Goal: Information Seeking & Learning: Learn about a topic

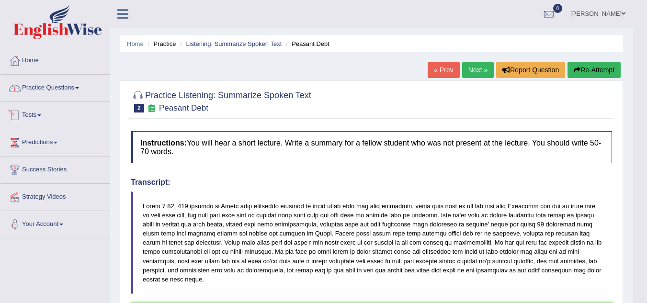
click at [65, 98] on link "Practice Questions" at bounding box center [54, 87] width 109 height 24
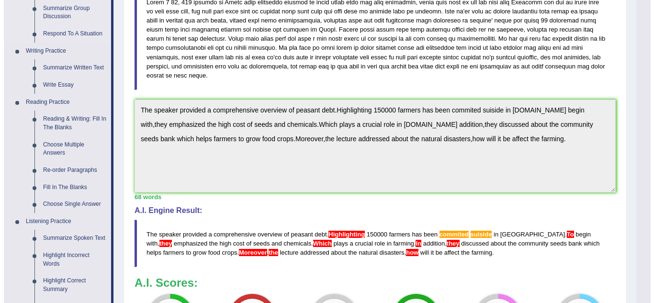
scroll to position [209, 0]
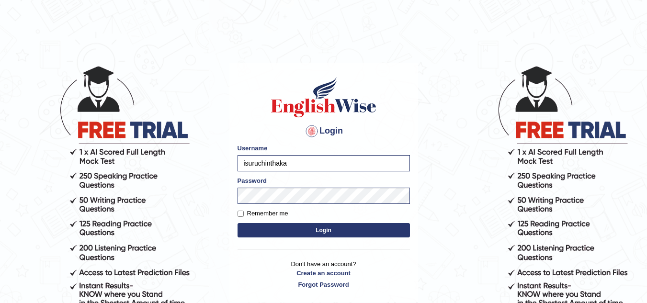
click at [302, 234] on button "Login" at bounding box center [324, 230] width 172 height 14
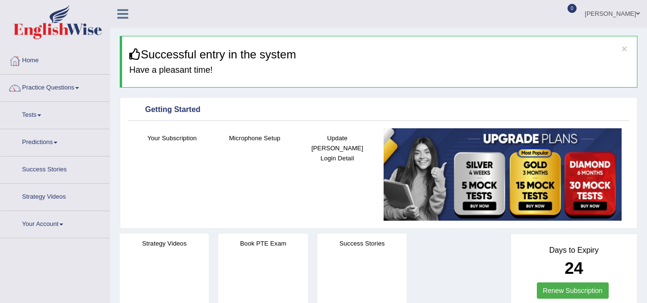
click at [74, 90] on link "Practice Questions" at bounding box center [54, 87] width 109 height 24
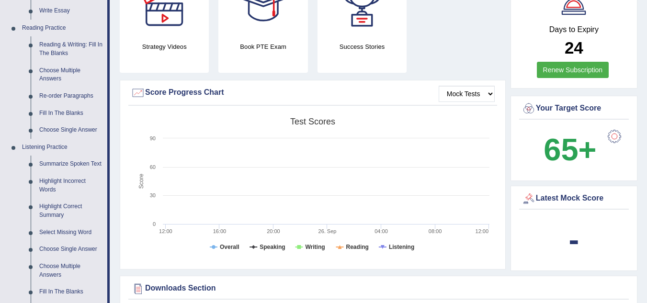
scroll to position [273, 0]
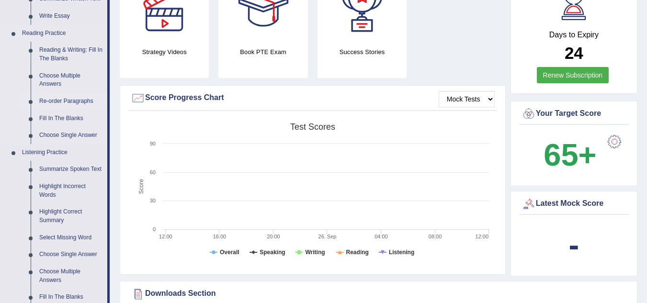
click at [75, 101] on link "Re-order Paragraphs" at bounding box center [71, 101] width 72 height 17
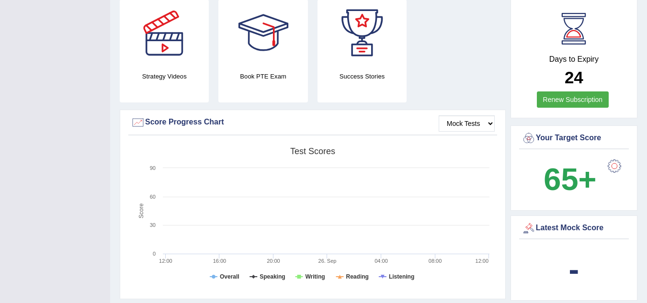
scroll to position [206, 0]
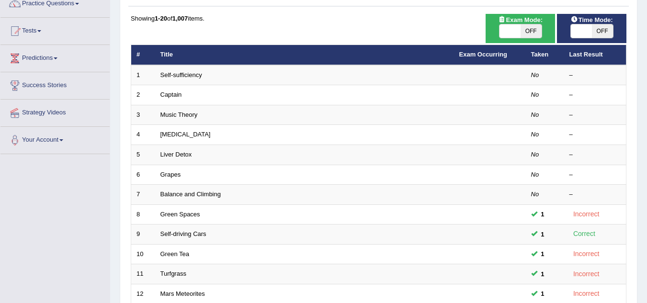
scroll to position [84, 0]
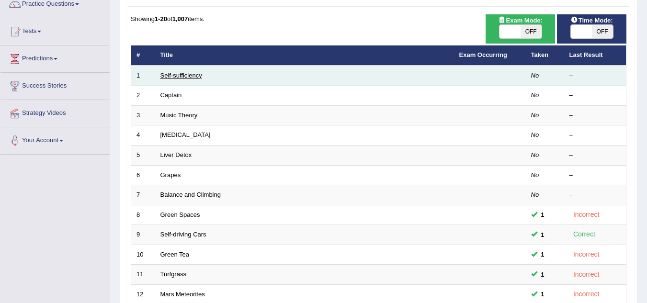
click at [183, 72] on link "Self-sufficiency" at bounding box center [181, 75] width 42 height 7
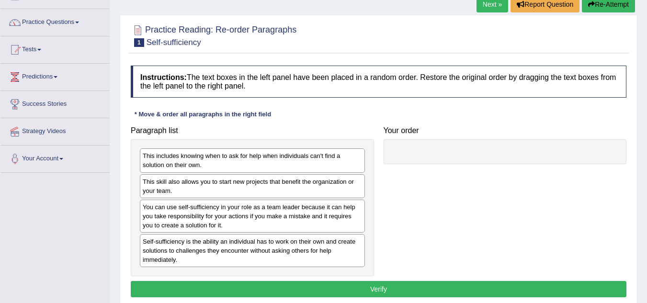
scroll to position [81, 0]
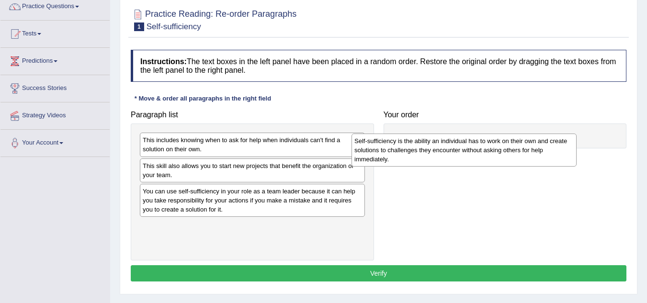
drag, startPoint x: 255, startPoint y: 238, endPoint x: 470, endPoint y: 151, distance: 231.2
click at [467, 153] on div "Self-sufficiency is the ability an individual has to work on their own and crea…" at bounding box center [463, 150] width 225 height 33
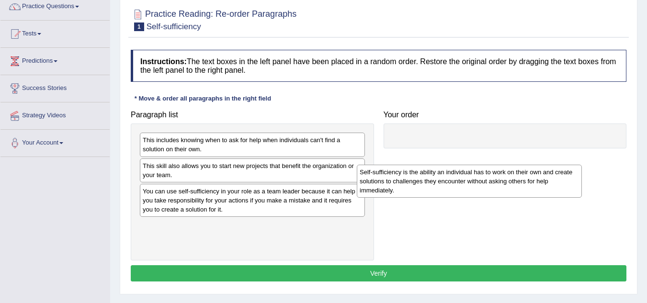
drag, startPoint x: 223, startPoint y: 237, endPoint x: 543, endPoint y: 135, distance: 335.3
click at [541, 165] on div "Self-sufficiency is the ability an individual has to work on their own and crea…" at bounding box center [469, 181] width 225 height 33
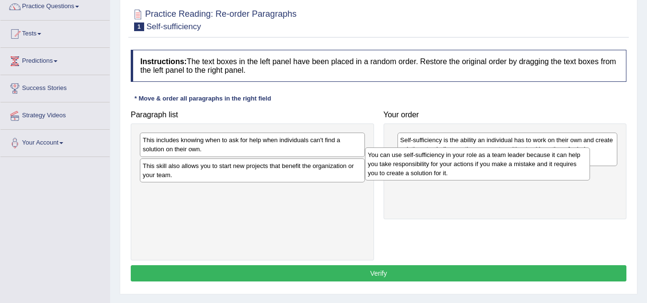
drag, startPoint x: 284, startPoint y: 205, endPoint x: 510, endPoint y: 169, distance: 228.5
click at [510, 169] on div "You can use self-sufficiency in your role as a team leader because it can help …" at bounding box center [477, 163] width 225 height 33
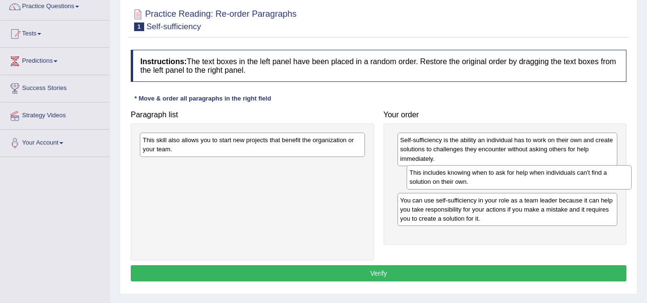
drag, startPoint x: 216, startPoint y: 146, endPoint x: 483, endPoint y: 174, distance: 267.7
click at [483, 174] on div "This includes knowing when to ask for help when individuals can't find a soluti…" at bounding box center [519, 177] width 225 height 24
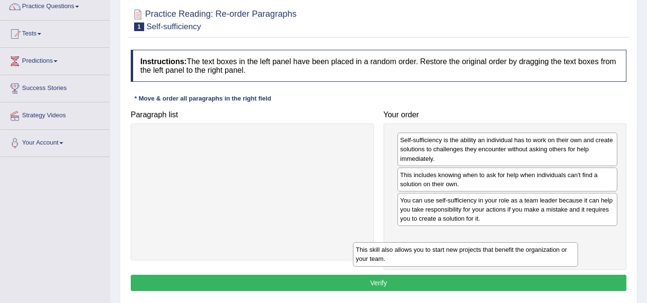
drag, startPoint x: 227, startPoint y: 140, endPoint x: 474, endPoint y: 258, distance: 273.1
click at [474, 258] on div "This skill also allows you to start new projects that benefit the organization …" at bounding box center [465, 254] width 225 height 24
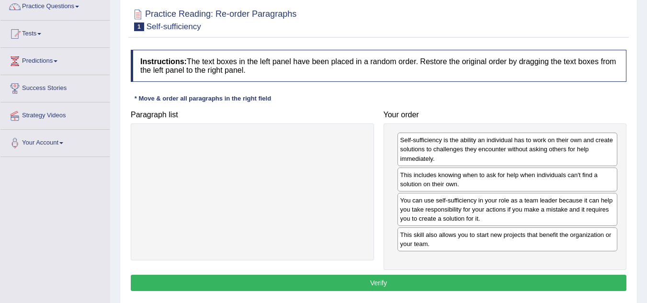
scroll to position [153, 0]
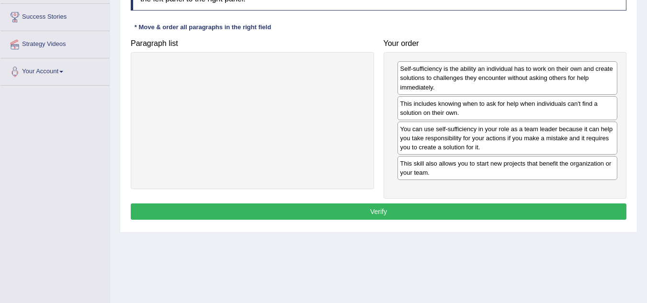
click at [413, 214] on button "Verify" at bounding box center [379, 212] width 496 height 16
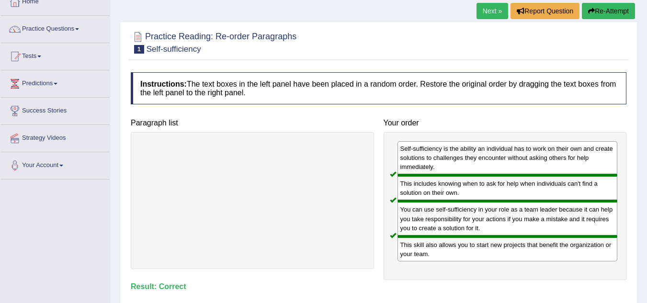
scroll to position [58, 0]
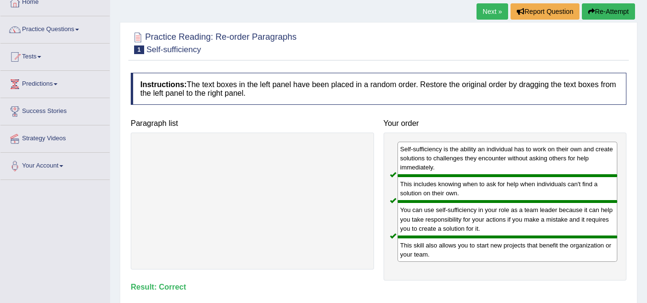
click at [487, 13] on link "Next »" at bounding box center [492, 11] width 32 height 16
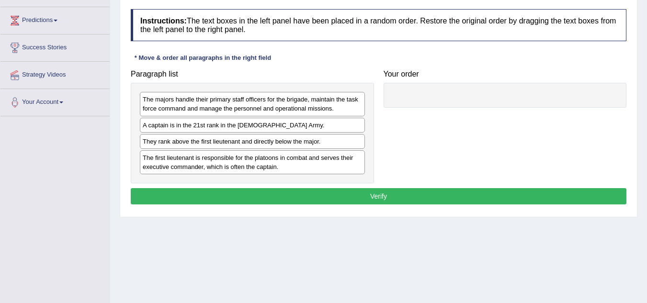
scroll to position [123, 0]
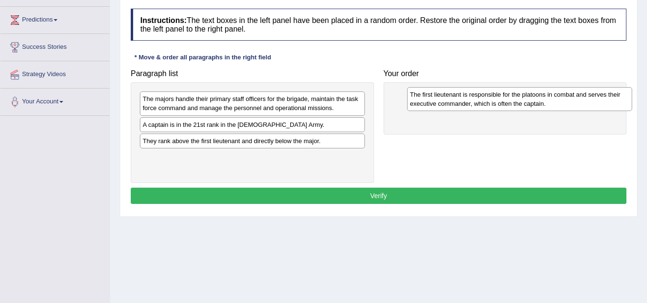
drag, startPoint x: 258, startPoint y: 160, endPoint x: 524, endPoint y: 97, distance: 273.7
click at [524, 97] on div "The first lieutenant is responsible for the platoons in combat and serves their…" at bounding box center [519, 99] width 225 height 24
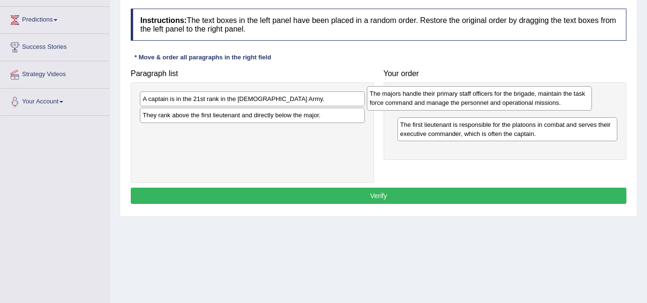
drag, startPoint x: 272, startPoint y: 107, endPoint x: 500, endPoint y: 103, distance: 228.5
click at [500, 103] on div "The majors handle their primary staff officers for the brigade, maintain the ta…" at bounding box center [479, 98] width 225 height 24
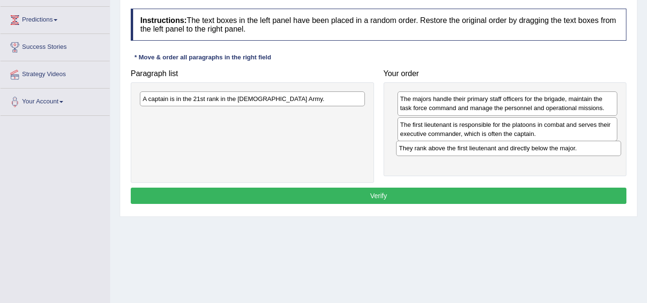
drag, startPoint x: 259, startPoint y: 119, endPoint x: 514, endPoint y: 152, distance: 257.8
click at [514, 152] on div "They rank above the first lieutenant and directly below the major." at bounding box center [508, 148] width 225 height 15
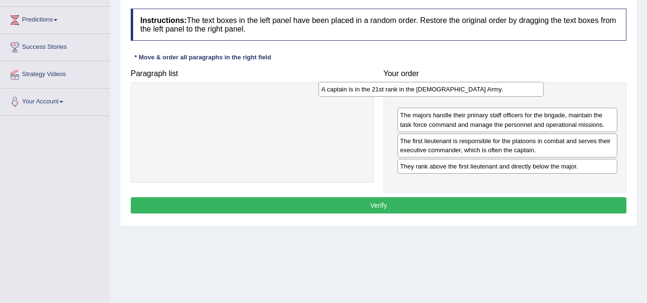
drag, startPoint x: 299, startPoint y: 102, endPoint x: 495, endPoint y: 89, distance: 196.7
click at [495, 89] on div "A captain is in the 21st rank in the US Army." at bounding box center [430, 89] width 225 height 15
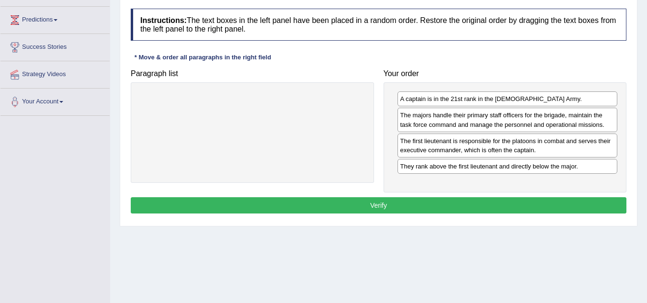
click at [375, 207] on button "Verify" at bounding box center [379, 205] width 496 height 16
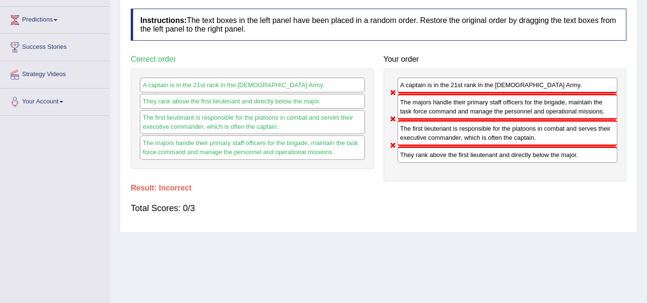
click at [317, 183] on div "Instructions: The text boxes in the left panel have been placed in a random ord…" at bounding box center [378, 116] width 500 height 224
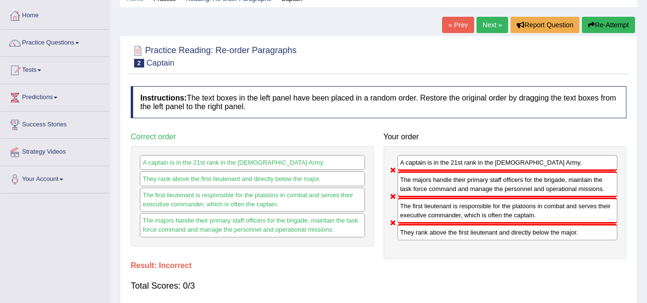
click at [489, 27] on link "Next »" at bounding box center [492, 25] width 32 height 16
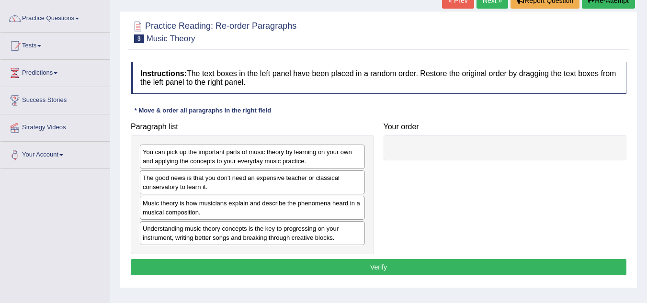
scroll to position [71, 0]
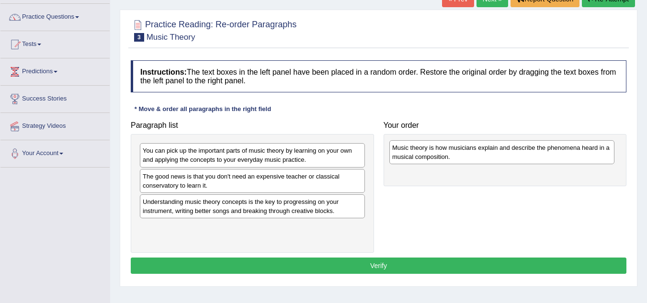
drag, startPoint x: 269, startPoint y: 210, endPoint x: 525, endPoint y: 146, distance: 263.5
click at [525, 146] on div "Music theory is how musicians explain and describe the phenomena heard in a mus…" at bounding box center [501, 152] width 225 height 24
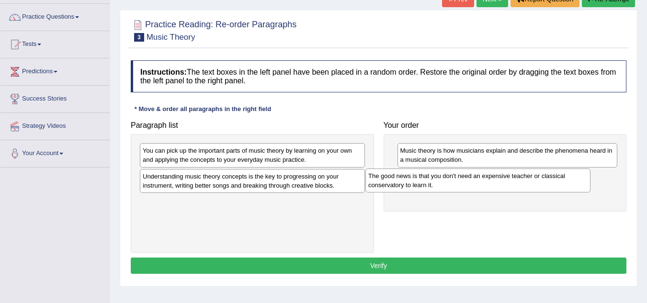
drag, startPoint x: 259, startPoint y: 186, endPoint x: 504, endPoint y: 190, distance: 245.2
click at [504, 190] on div "The good news is that you don't need an expensive teacher or classical conserva…" at bounding box center [477, 181] width 225 height 24
click at [305, 221] on div "You can pick up the important parts of music theory by learning on your own and…" at bounding box center [252, 193] width 243 height 119
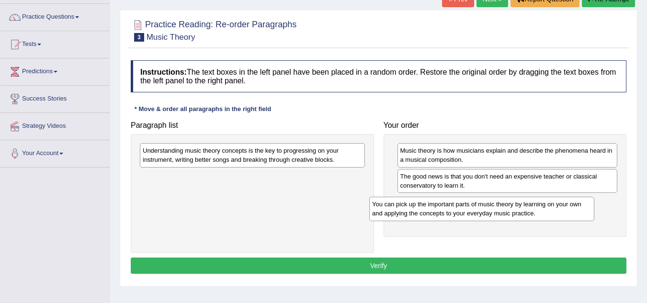
drag, startPoint x: 285, startPoint y: 159, endPoint x: 524, endPoint y: 208, distance: 243.9
click at [524, 208] on div "You can pick up the important parts of music theory by learning on your own and…" at bounding box center [481, 209] width 225 height 24
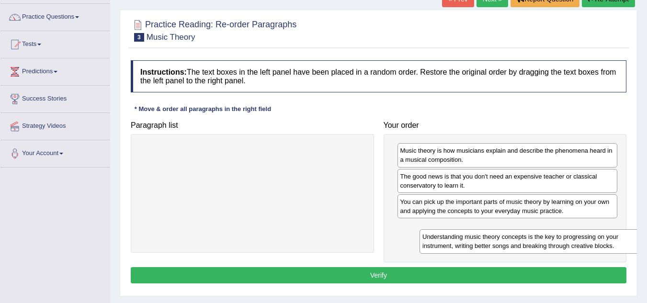
drag, startPoint x: 274, startPoint y: 160, endPoint x: 554, endPoint y: 246, distance: 292.6
click at [554, 246] on div "Understanding music theory concepts is the key to progressing on your instrumen…" at bounding box center [531, 241] width 225 height 24
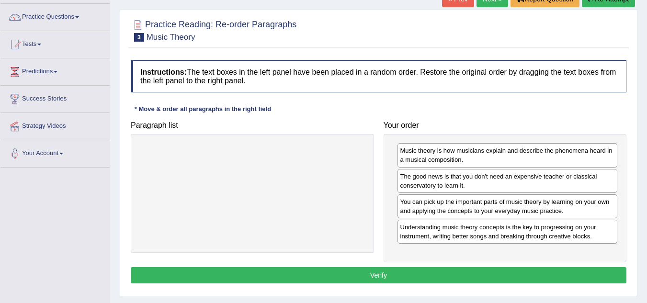
click at [398, 273] on button "Verify" at bounding box center [379, 275] width 496 height 16
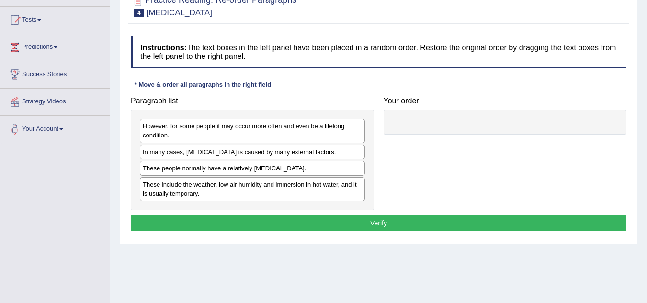
scroll to position [96, 0]
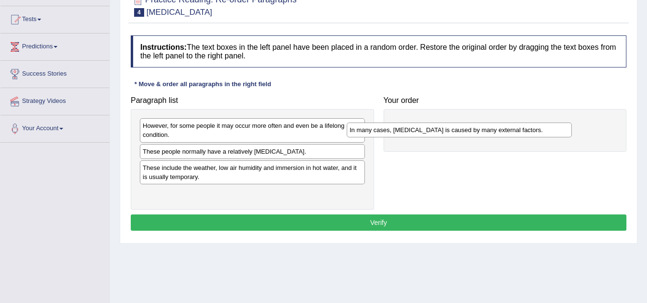
drag, startPoint x: 268, startPoint y: 153, endPoint x: 493, endPoint y: 124, distance: 227.4
click at [493, 124] on div "In many cases, dry skin is caused by many external factors." at bounding box center [459, 130] width 225 height 15
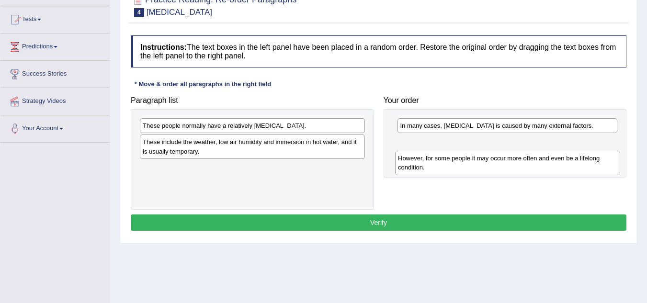
drag, startPoint x: 261, startPoint y: 128, endPoint x: 517, endPoint y: 160, distance: 257.3
click at [517, 160] on div "However, for some people it may occur more often and even be a lifelong conditi…" at bounding box center [507, 163] width 225 height 24
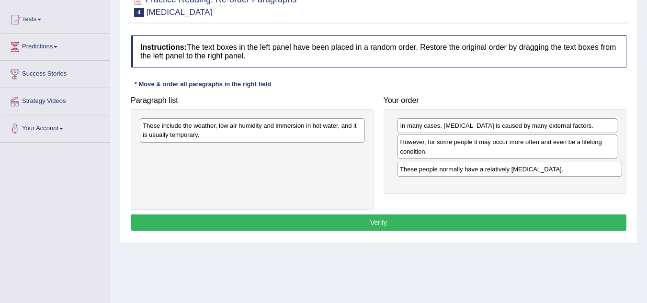
drag, startPoint x: 249, startPoint y: 126, endPoint x: 507, endPoint y: 170, distance: 260.8
click at [507, 170] on div "These people normally have a relatively sensitive skin." at bounding box center [509, 169] width 225 height 15
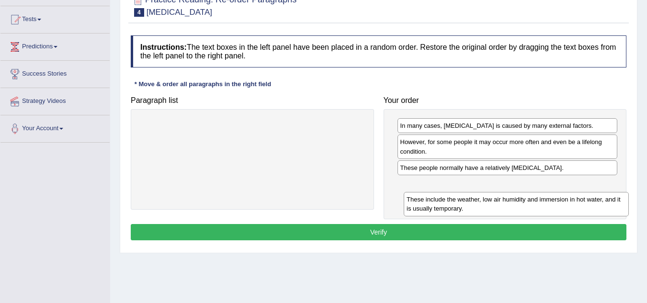
drag, startPoint x: 256, startPoint y: 128, endPoint x: 517, endPoint y: 202, distance: 271.2
click at [517, 202] on div "These include the weather, low air humidity and immersion in hot water, and it …" at bounding box center [516, 204] width 225 height 24
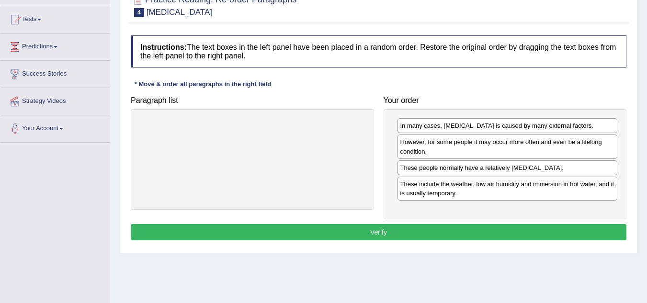
click at [434, 231] on button "Verify" at bounding box center [379, 232] width 496 height 16
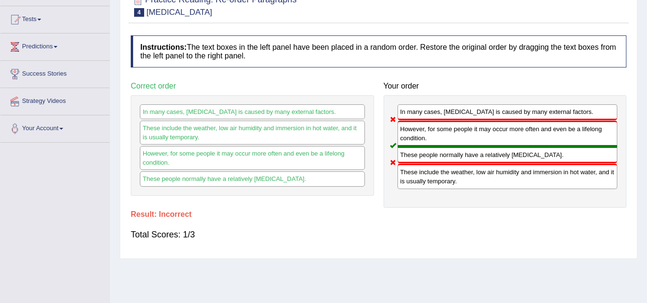
scroll to position [0, 0]
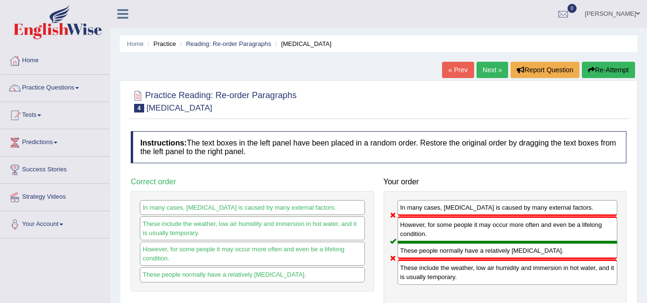
click at [482, 67] on link "Next »" at bounding box center [492, 70] width 32 height 16
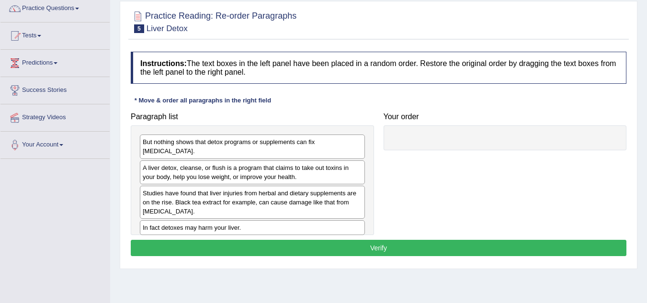
scroll to position [80, 0]
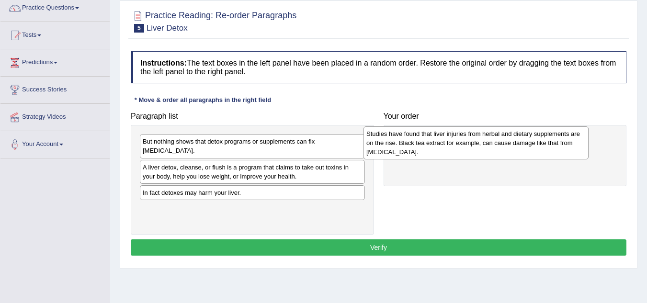
drag, startPoint x: 233, startPoint y: 195, endPoint x: 456, endPoint y: 145, distance: 229.1
click at [456, 145] on div "Studies have found that liver injuries from herbal and dietary supplements are …" at bounding box center [475, 142] width 225 height 33
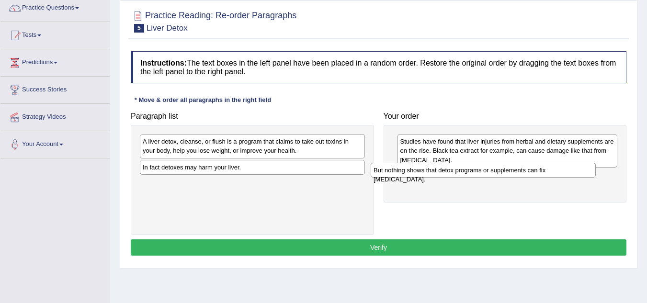
drag, startPoint x: 277, startPoint y: 142, endPoint x: 514, endPoint y: 172, distance: 239.4
click at [514, 172] on div "But nothing shows that detox programs or supplements can fix [MEDICAL_DATA]." at bounding box center [483, 170] width 225 height 15
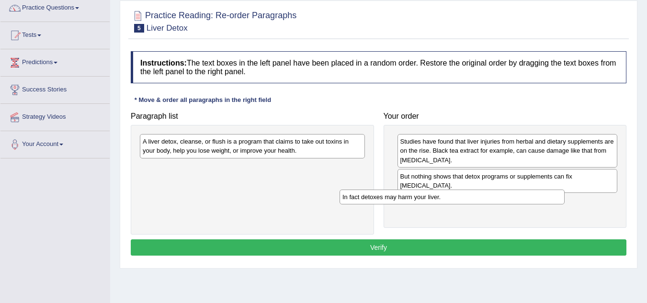
drag, startPoint x: 238, startPoint y: 172, endPoint x: 480, endPoint y: 190, distance: 242.5
click at [480, 190] on div "In fact detoxes may harm your liver." at bounding box center [452, 197] width 225 height 15
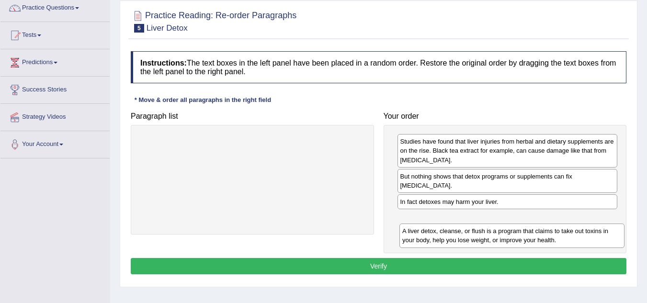
drag, startPoint x: 262, startPoint y: 142, endPoint x: 522, endPoint y: 231, distance: 274.4
click at [522, 231] on div "A liver detox, cleanse, or flush is a program that claims to take out toxins in…" at bounding box center [511, 236] width 225 height 24
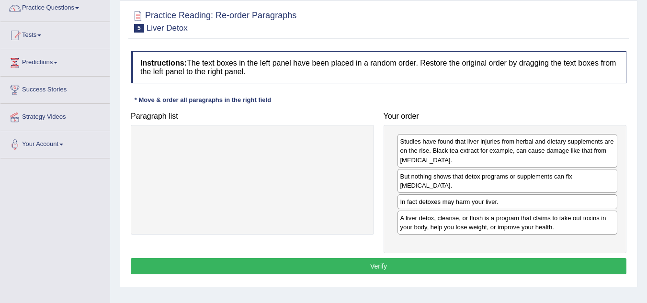
click at [377, 258] on button "Verify" at bounding box center [379, 266] width 496 height 16
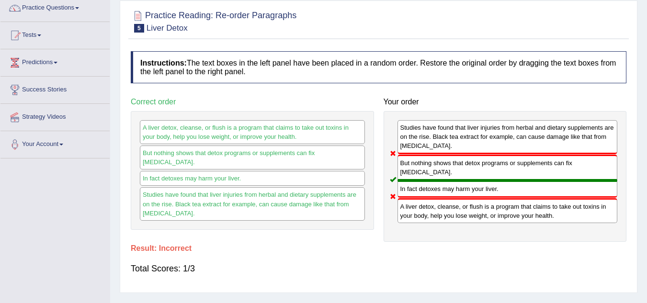
scroll to position [0, 0]
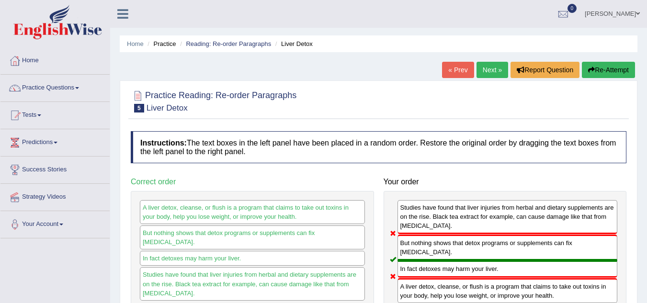
click at [483, 65] on link "Next »" at bounding box center [492, 70] width 32 height 16
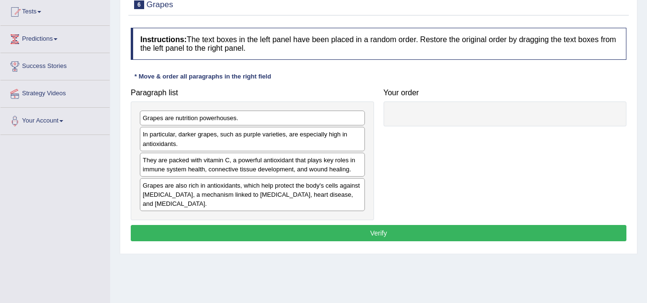
scroll to position [104, 0]
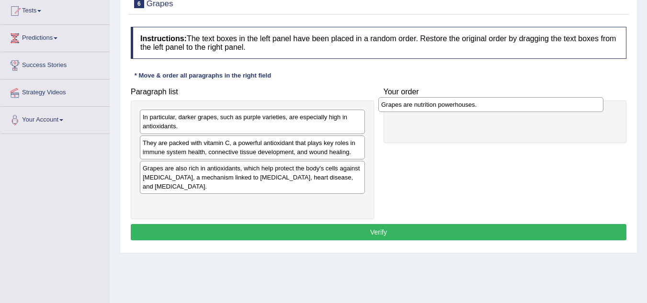
drag, startPoint x: 280, startPoint y: 118, endPoint x: 519, endPoint y: 106, distance: 239.3
click at [519, 106] on div "Grapes are nutrition powerhouses." at bounding box center [490, 104] width 225 height 15
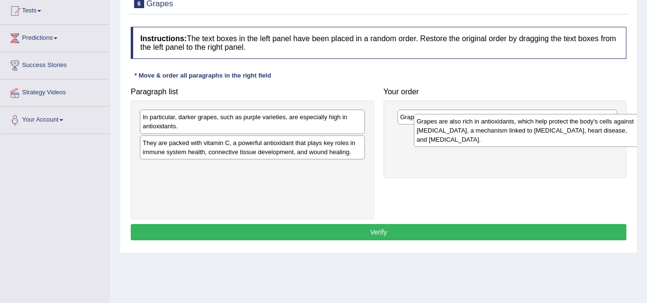
drag, startPoint x: 189, startPoint y: 177, endPoint x: 460, endPoint y: 130, distance: 275.1
click at [460, 130] on div "Grapes are also rich in antioxidants, which help protect the body's cells again…" at bounding box center [526, 130] width 225 height 33
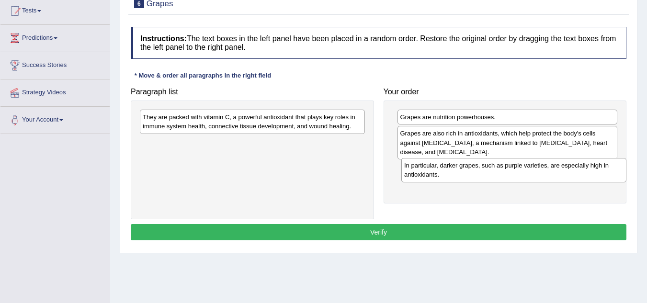
drag, startPoint x: 269, startPoint y: 122, endPoint x: 530, endPoint y: 170, distance: 265.9
click at [530, 170] on div "In particular, darker grapes, such as purple varieties, are especially high in …" at bounding box center [513, 170] width 225 height 24
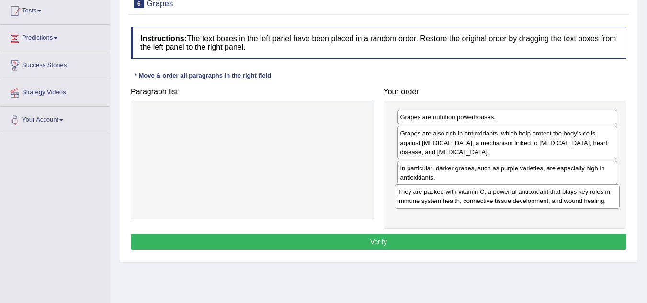
drag, startPoint x: 272, startPoint y: 122, endPoint x: 527, endPoint y: 195, distance: 265.2
click at [527, 195] on div "They are packed with vitamin C, a powerful antioxidant that plays key roles in …" at bounding box center [507, 196] width 225 height 24
click at [397, 238] on button "Verify" at bounding box center [379, 242] width 496 height 16
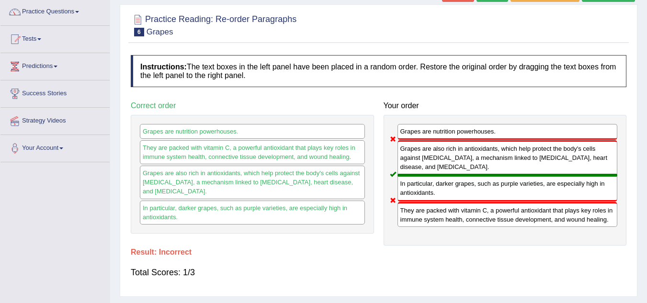
scroll to position [0, 0]
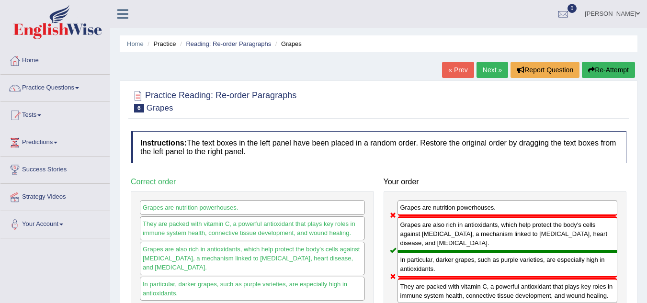
click at [491, 73] on link "Next »" at bounding box center [492, 70] width 32 height 16
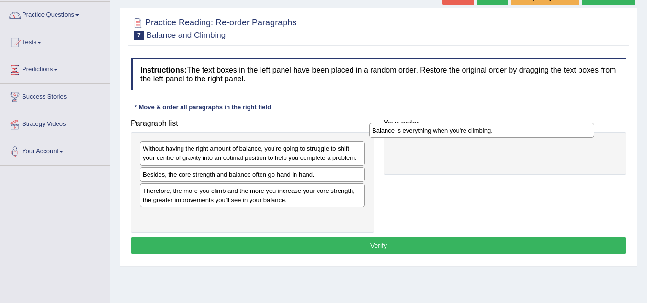
drag, startPoint x: 291, startPoint y: 175, endPoint x: 521, endPoint y: 131, distance: 234.0
click at [521, 131] on div "Balance is everything when you're climbing." at bounding box center [481, 130] width 225 height 15
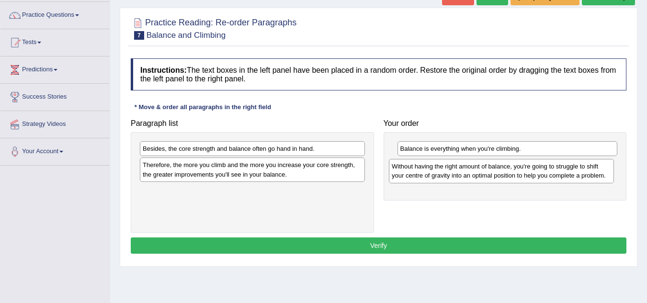
drag, startPoint x: 253, startPoint y: 152, endPoint x: 503, endPoint y: 169, distance: 250.1
click at [503, 169] on div "Without having the right amount of balance, you're going to struggle to shift y…" at bounding box center [501, 171] width 225 height 24
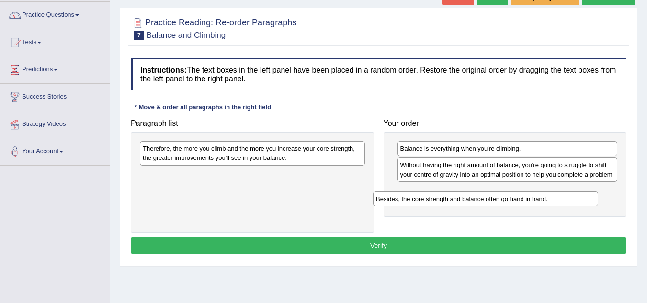
drag, startPoint x: 281, startPoint y: 145, endPoint x: 517, endPoint y: 196, distance: 241.9
click at [517, 196] on div "Besides, the core strength and balance often go hand in hand." at bounding box center [485, 199] width 225 height 15
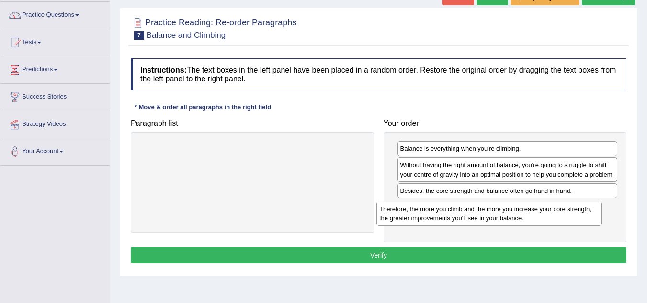
drag, startPoint x: 304, startPoint y: 150, endPoint x: 542, endPoint y: 210, distance: 244.8
click at [542, 210] on div "Therefore, the more you climb and the more you increase your core strength, the…" at bounding box center [488, 214] width 225 height 24
click at [451, 255] on button "Verify" at bounding box center [379, 255] width 496 height 16
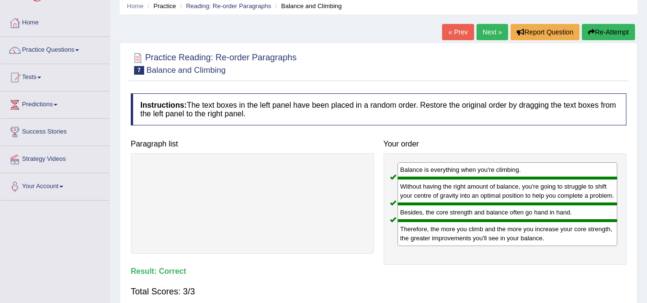
scroll to position [44, 0]
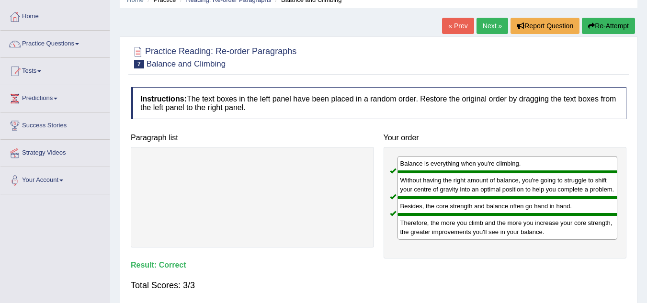
click at [492, 26] on link "Next »" at bounding box center [492, 26] width 32 height 16
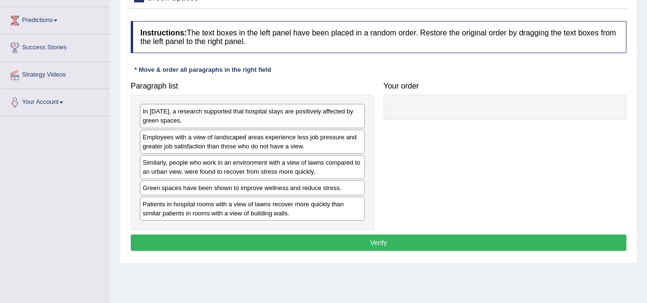
scroll to position [124, 0]
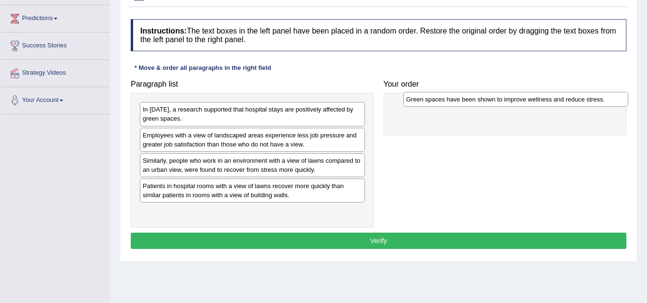
drag, startPoint x: 273, startPoint y: 189, endPoint x: 541, endPoint y: 92, distance: 284.5
click at [541, 92] on div "Green spaces have been shown to improve wellness and reduce stress." at bounding box center [515, 99] width 225 height 15
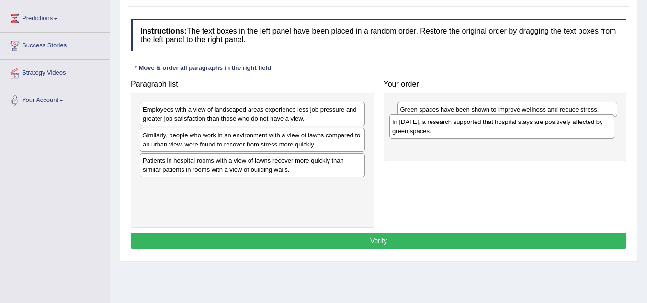
drag, startPoint x: 207, startPoint y: 113, endPoint x: 457, endPoint y: 125, distance: 249.8
click at [457, 125] on div "In [DATE], a research supported that hospital stays are positively affected by …" at bounding box center [501, 126] width 225 height 24
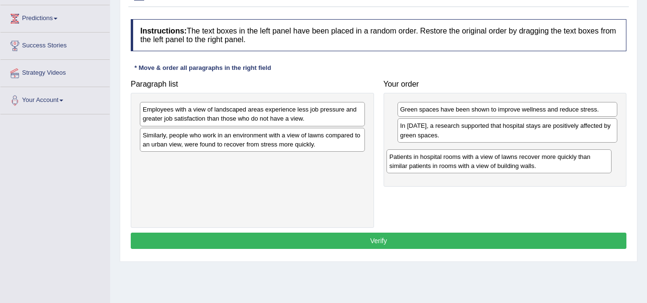
drag, startPoint x: 270, startPoint y: 169, endPoint x: 516, endPoint y: 165, distance: 246.7
click at [516, 165] on div "Patients in hospital rooms with a view of lawns recover more quickly than simil…" at bounding box center [498, 161] width 225 height 24
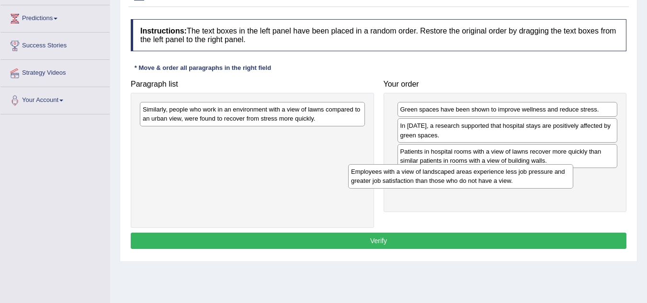
drag, startPoint x: 314, startPoint y: 120, endPoint x: 532, endPoint y: 184, distance: 227.7
click at [532, 184] on div "Employees with a view of landscaped areas experience less job pressure and grea…" at bounding box center [460, 176] width 225 height 24
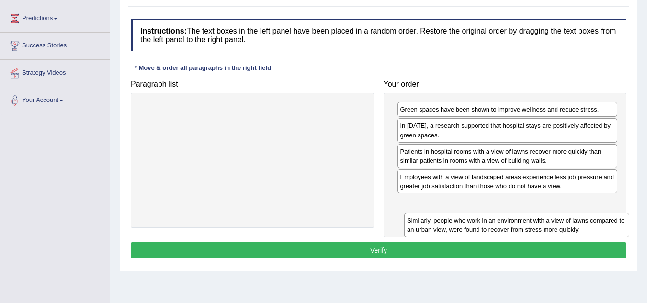
drag, startPoint x: 317, startPoint y: 112, endPoint x: 581, endPoint y: 223, distance: 286.3
click at [581, 223] on div "Similarly, people who work in an environment with a view of lawns compared to a…" at bounding box center [516, 225] width 225 height 24
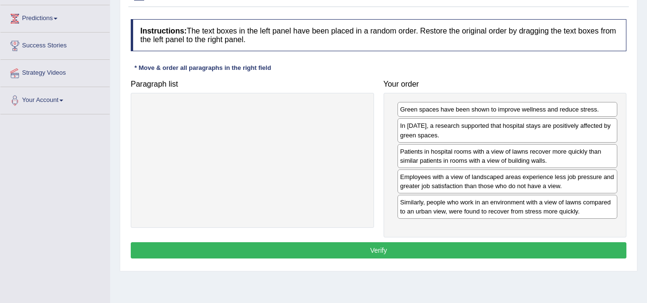
click at [419, 249] on button "Verify" at bounding box center [379, 250] width 496 height 16
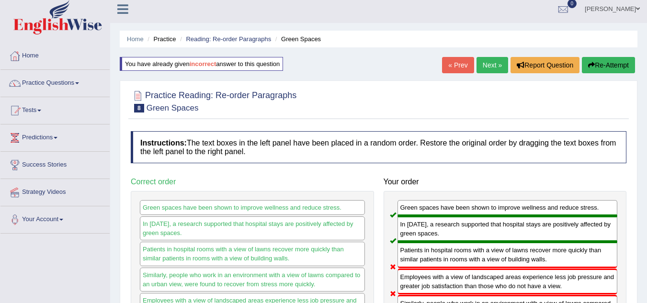
scroll to position [4, 0]
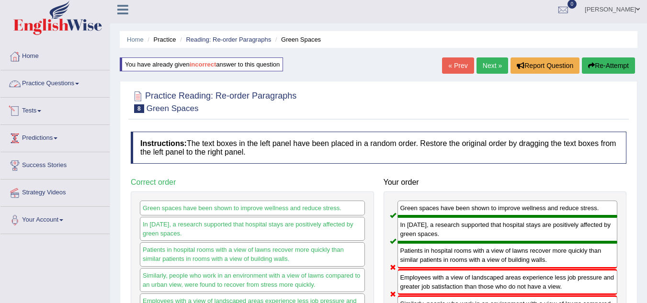
click at [76, 91] on link "Practice Questions" at bounding box center [54, 82] width 109 height 24
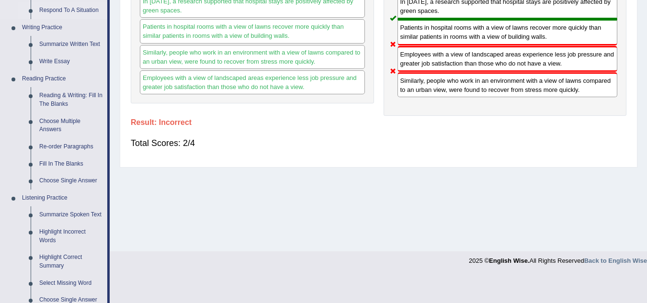
scroll to position [227, 0]
click at [74, 165] on link "Fill In The Blanks" at bounding box center [71, 164] width 72 height 17
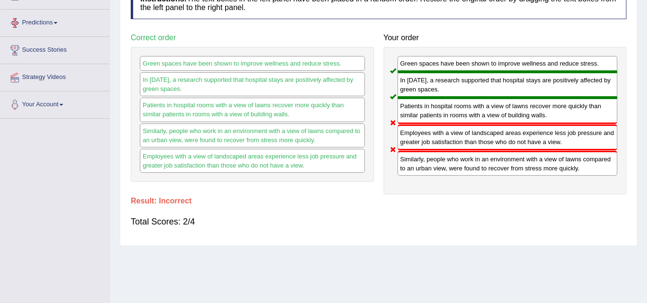
scroll to position [200, 0]
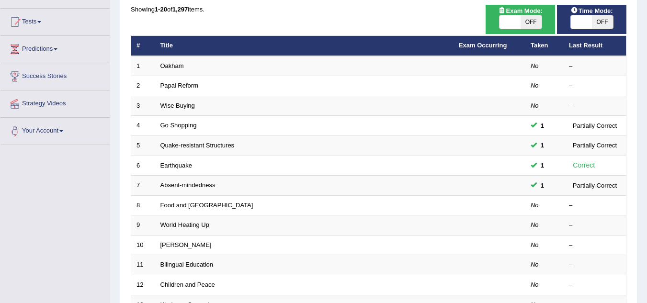
scroll to position [93, 0]
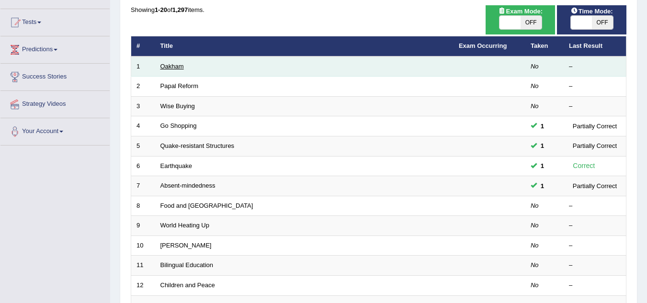
click at [175, 66] on link "Oakham" at bounding box center [171, 66] width 23 height 7
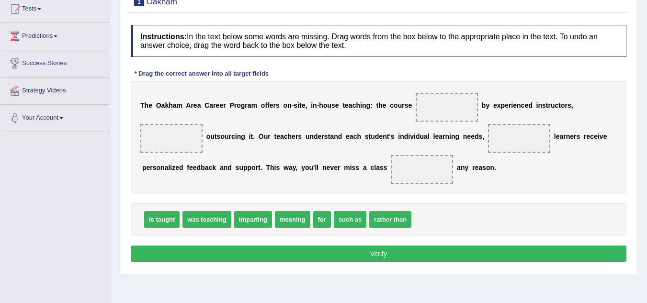
scroll to position [108, 0]
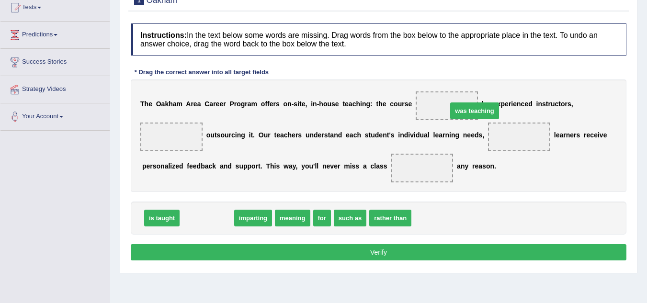
drag, startPoint x: 212, startPoint y: 219, endPoint x: 472, endPoint y: 109, distance: 282.6
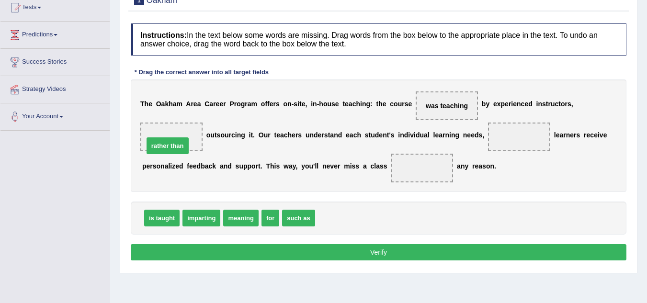
drag, startPoint x: 344, startPoint y: 220, endPoint x: 172, endPoint y: 144, distance: 187.6
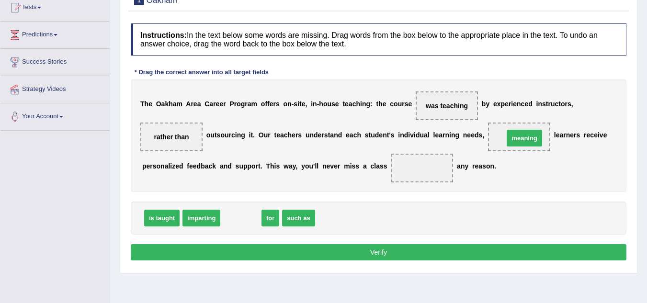
drag, startPoint x: 246, startPoint y: 217, endPoint x: 530, endPoint y: 137, distance: 295.5
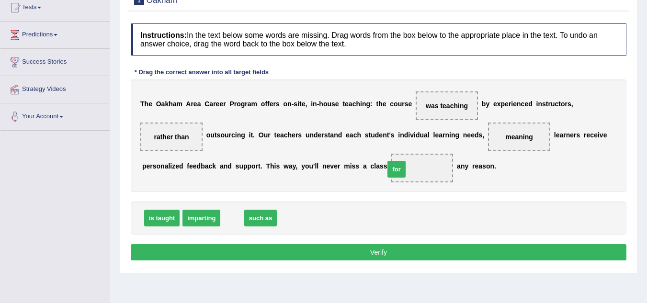
drag, startPoint x: 226, startPoint y: 218, endPoint x: 409, endPoint y: 169, distance: 189.3
click at [376, 259] on button "Verify" at bounding box center [379, 252] width 496 height 16
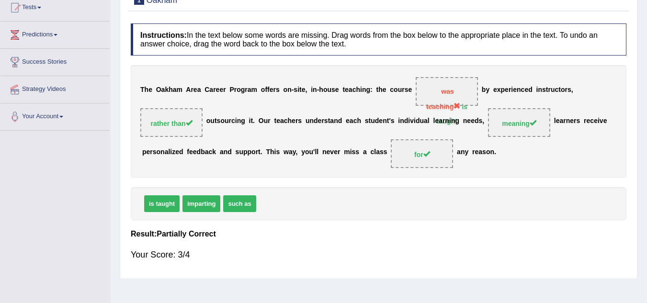
scroll to position [47, 0]
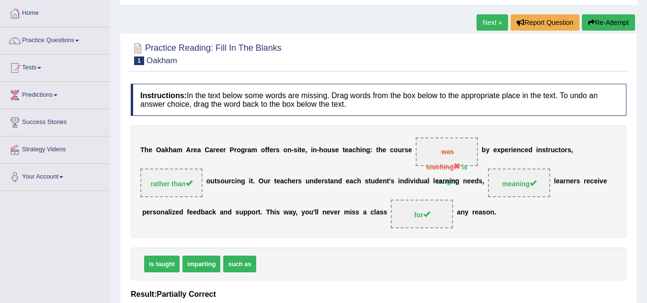
click at [489, 27] on link "Next »" at bounding box center [492, 22] width 32 height 16
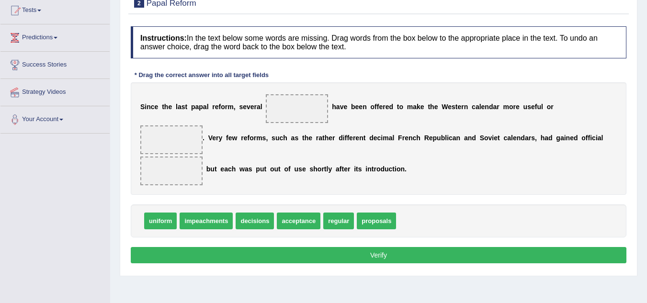
scroll to position [104, 0]
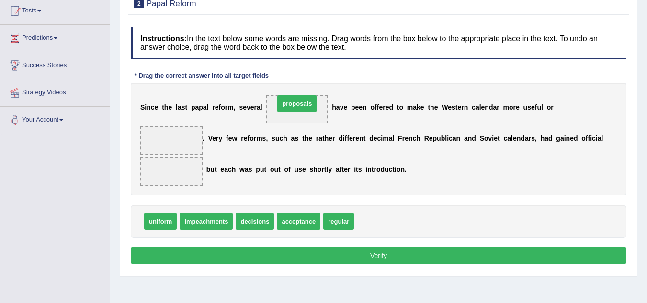
drag, startPoint x: 377, startPoint y: 221, endPoint x: 297, endPoint y: 100, distance: 144.5
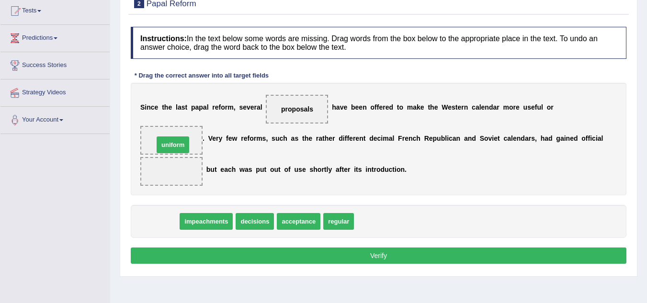
drag, startPoint x: 160, startPoint y: 223, endPoint x: 172, endPoint y: 139, distance: 85.2
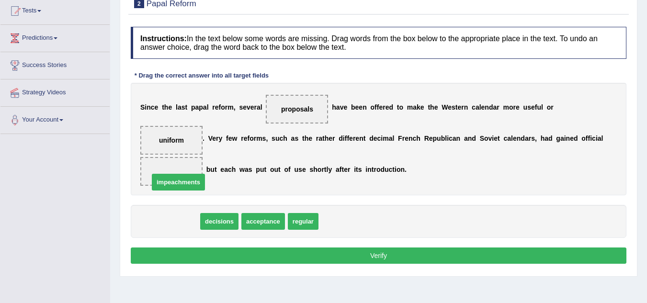
drag, startPoint x: 170, startPoint y: 218, endPoint x: 177, endPoint y: 179, distance: 40.5
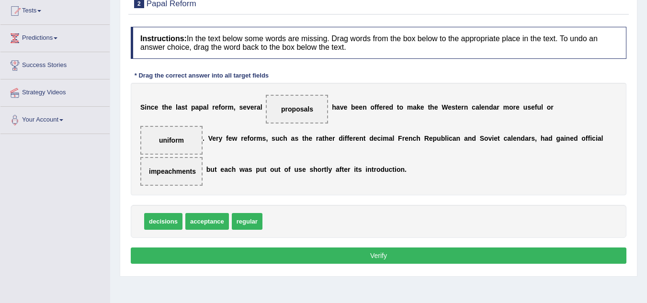
click at [297, 256] on button "Verify" at bounding box center [379, 256] width 496 height 16
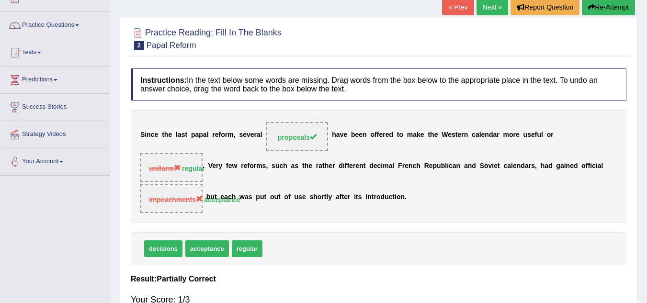
scroll to position [62, 0]
click at [495, 11] on link "Next »" at bounding box center [492, 8] width 32 height 16
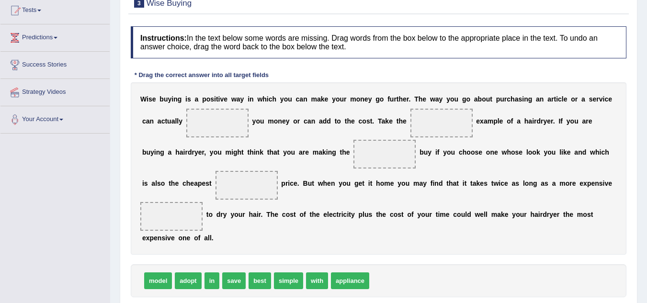
scroll to position [105, 0]
drag, startPoint x: 242, startPoint y: 282, endPoint x: 232, endPoint y: 126, distance: 155.5
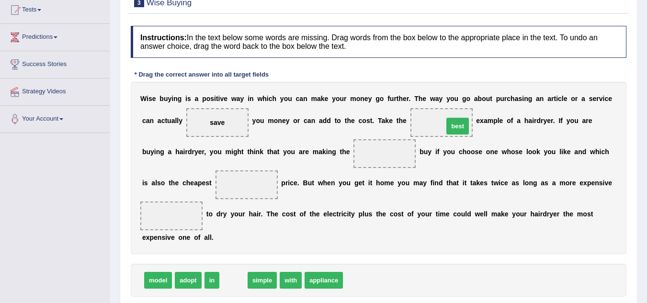
drag, startPoint x: 234, startPoint y: 281, endPoint x: 453, endPoint y: 125, distance: 269.0
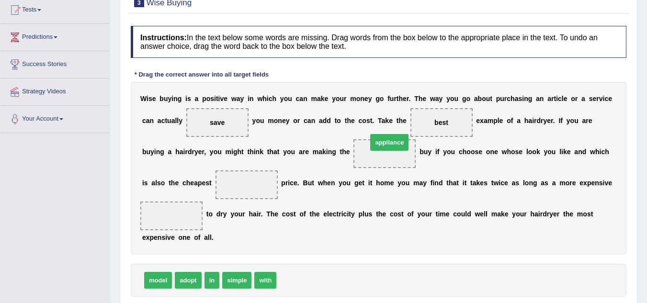
drag, startPoint x: 306, startPoint y: 283, endPoint x: 397, endPoint y: 147, distance: 162.8
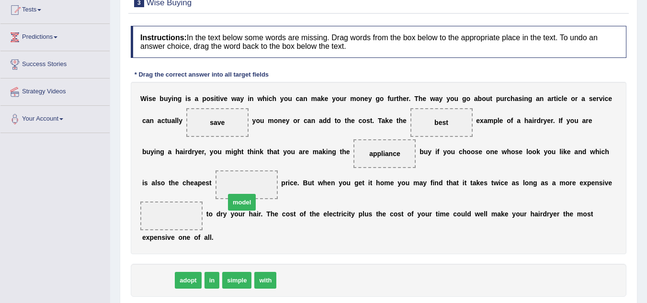
drag, startPoint x: 161, startPoint y: 280, endPoint x: 246, endPoint y: 201, distance: 115.9
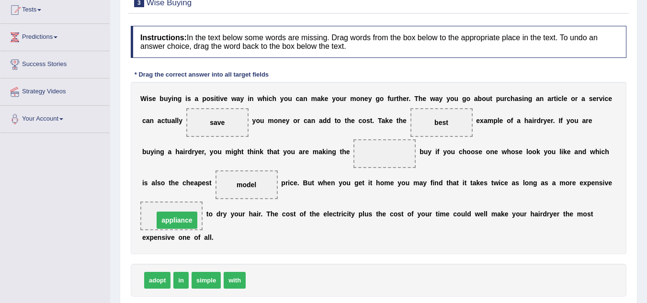
drag, startPoint x: 372, startPoint y: 151, endPoint x: 164, endPoint y: 218, distance: 218.2
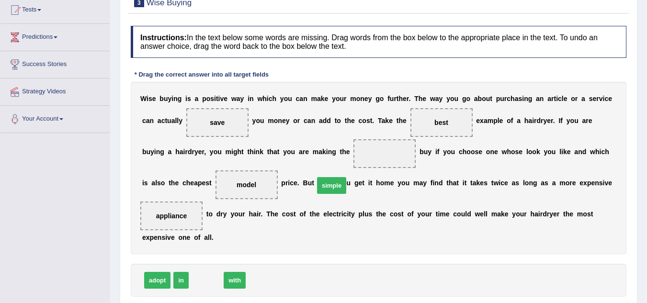
drag, startPoint x: 204, startPoint y: 279, endPoint x: 351, endPoint y: 158, distance: 190.1
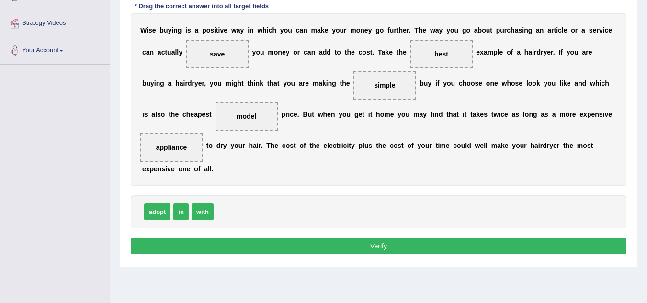
scroll to position [174, 0]
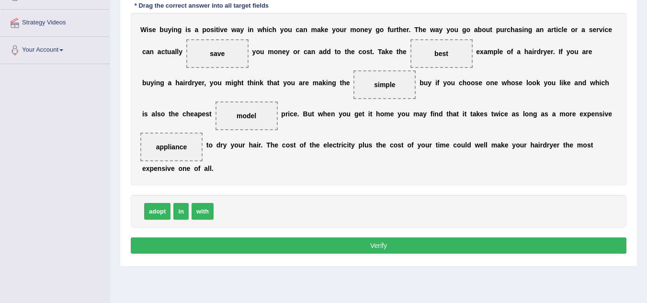
click at [295, 241] on button "Verify" at bounding box center [379, 246] width 496 height 16
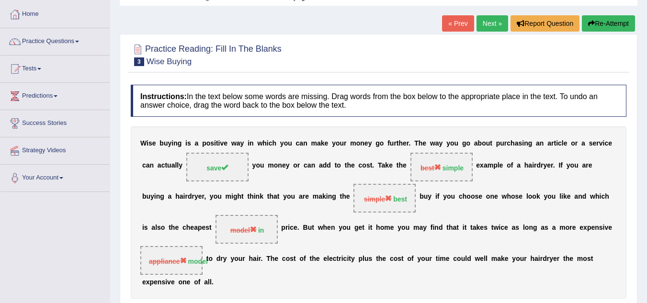
scroll to position [45, 0]
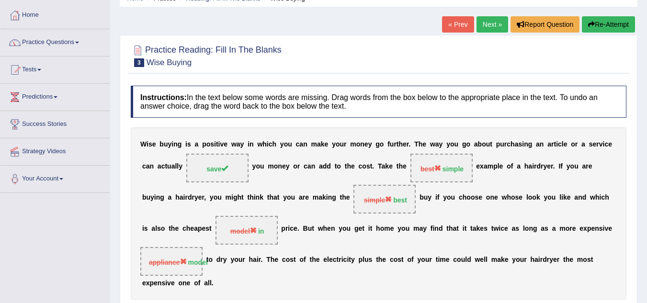
click at [487, 24] on link "Next »" at bounding box center [492, 24] width 32 height 16
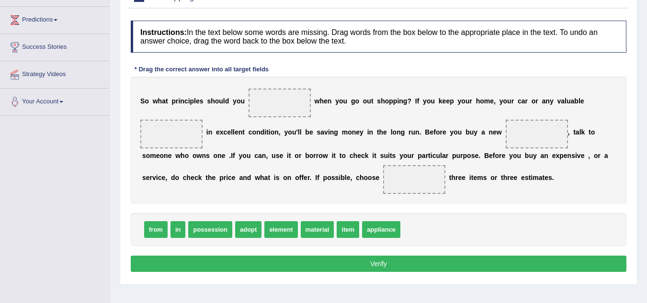
scroll to position [123, 0]
drag, startPoint x: 377, startPoint y: 228, endPoint x: 284, endPoint y: 101, distance: 158.3
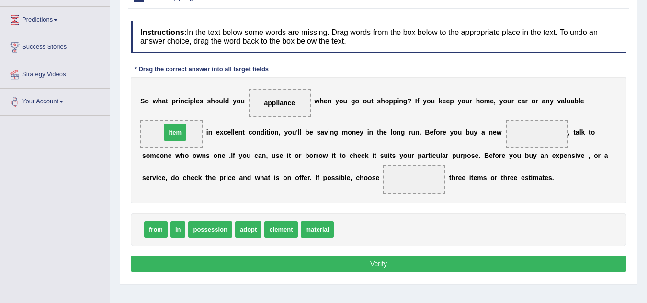
drag, startPoint x: 350, startPoint y: 235, endPoint x: 177, endPoint y: 137, distance: 198.3
drag, startPoint x: 166, startPoint y: 135, endPoint x: 555, endPoint y: 142, distance: 388.9
drag, startPoint x: 268, startPoint y: 96, endPoint x: 161, endPoint y: 141, distance: 115.4
click at [161, 141] on div "S o w h a t p r i n c i p l e s s h o u l d y o u appliance w h e n y o u g o o…" at bounding box center [379, 140] width 496 height 127
drag, startPoint x: 275, startPoint y: 100, endPoint x: 171, endPoint y: 127, distance: 106.9
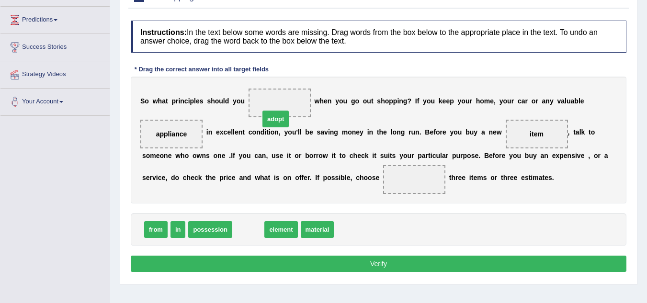
drag, startPoint x: 245, startPoint y: 231, endPoint x: 272, endPoint y: 120, distance: 114.4
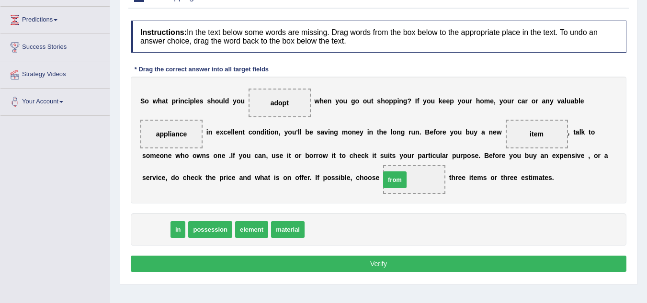
drag, startPoint x: 154, startPoint y: 230, endPoint x: 413, endPoint y: 191, distance: 262.0
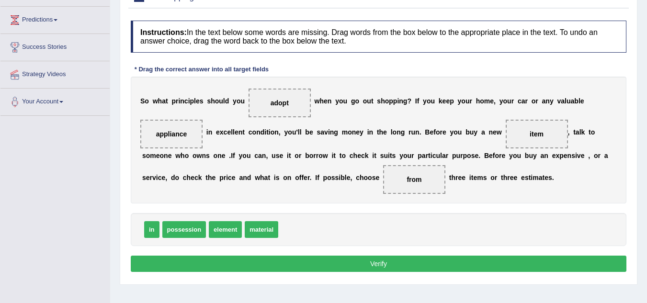
click at [363, 263] on button "Verify" at bounding box center [379, 264] width 496 height 16
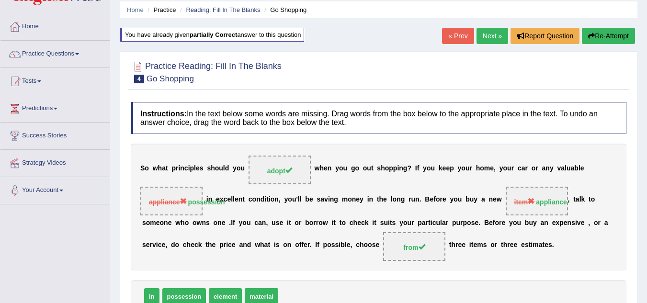
scroll to position [34, 0]
click at [487, 35] on link "Next »" at bounding box center [492, 36] width 32 height 16
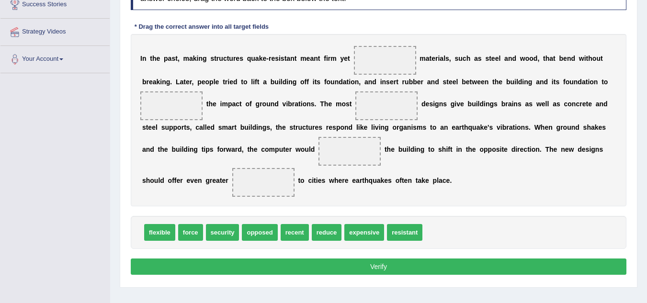
scroll to position [166, 0]
